Goal: Task Accomplishment & Management: Manage account settings

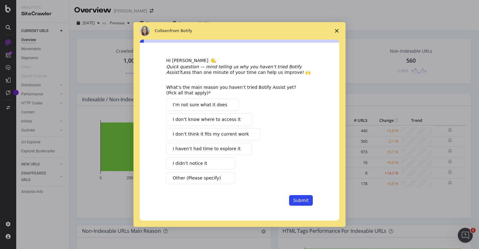
click at [338, 29] on icon "Close survey" at bounding box center [337, 31] width 4 height 4
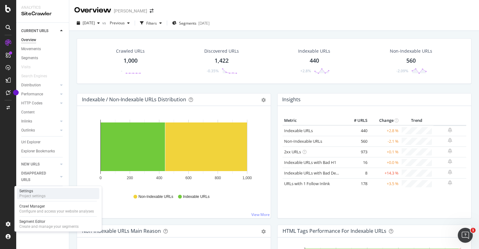
click at [35, 192] on div "Settings" at bounding box center [32, 191] width 26 height 5
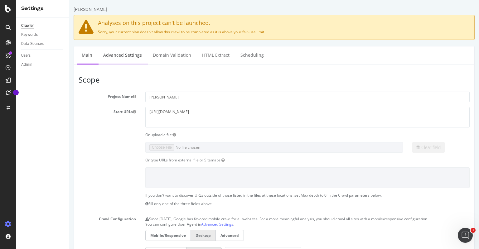
click at [122, 55] on link "Advanced Settings" at bounding box center [122, 54] width 48 height 17
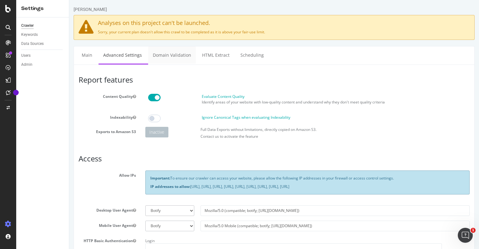
click at [176, 57] on link "Domain Validation" at bounding box center [172, 54] width 48 height 17
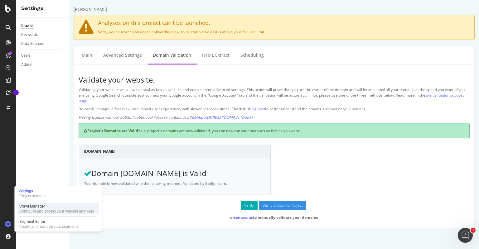
click at [39, 207] on div "Crawl Manager" at bounding box center [56, 206] width 74 height 5
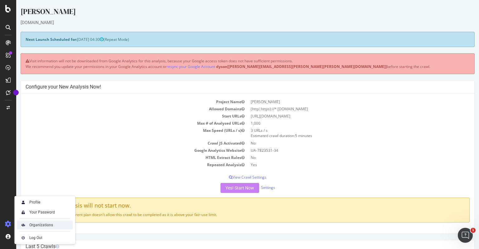
click at [30, 225] on div "Organizations" at bounding box center [41, 225] width 24 height 5
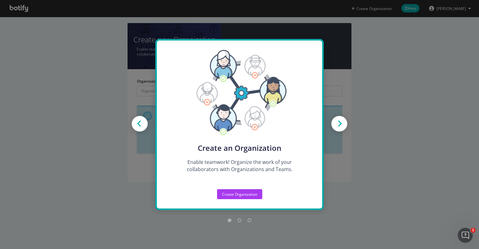
click at [71, 175] on div "Create new Projects for your Teams Create the exact model that matches your Org…" at bounding box center [239, 124] width 479 height 249
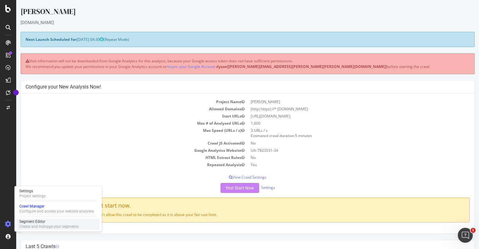
click at [43, 223] on div "Segment Editor" at bounding box center [48, 221] width 59 height 5
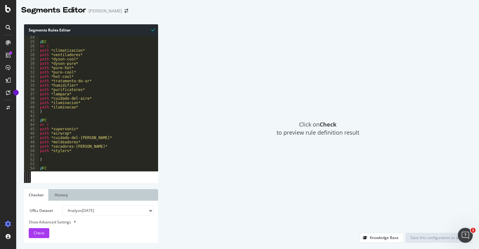
scroll to position [121, 0]
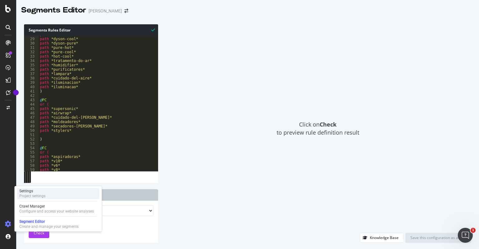
click at [42, 195] on div "Project settings" at bounding box center [32, 196] width 26 height 5
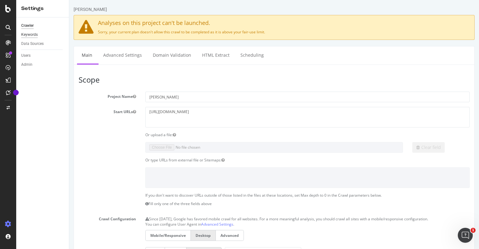
click at [27, 32] on div "Keywords" at bounding box center [29, 34] width 17 height 7
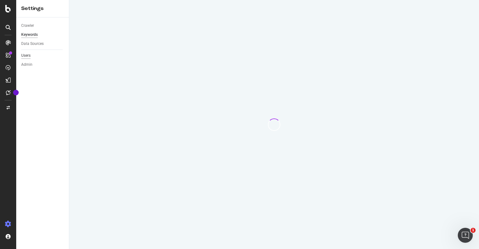
click at [29, 59] on div "Users" at bounding box center [25, 55] width 9 height 7
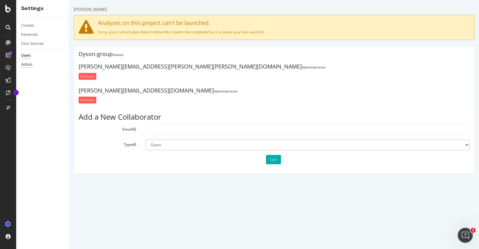
click at [28, 67] on div "Admin" at bounding box center [26, 64] width 11 height 7
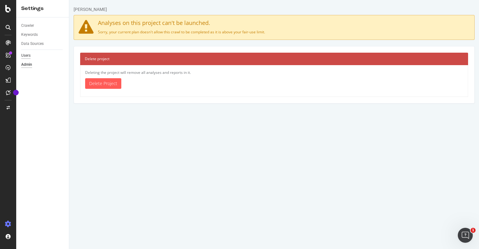
click at [25, 54] on div "Users" at bounding box center [25, 55] width 9 height 7
